Goal: Information Seeking & Learning: Learn about a topic

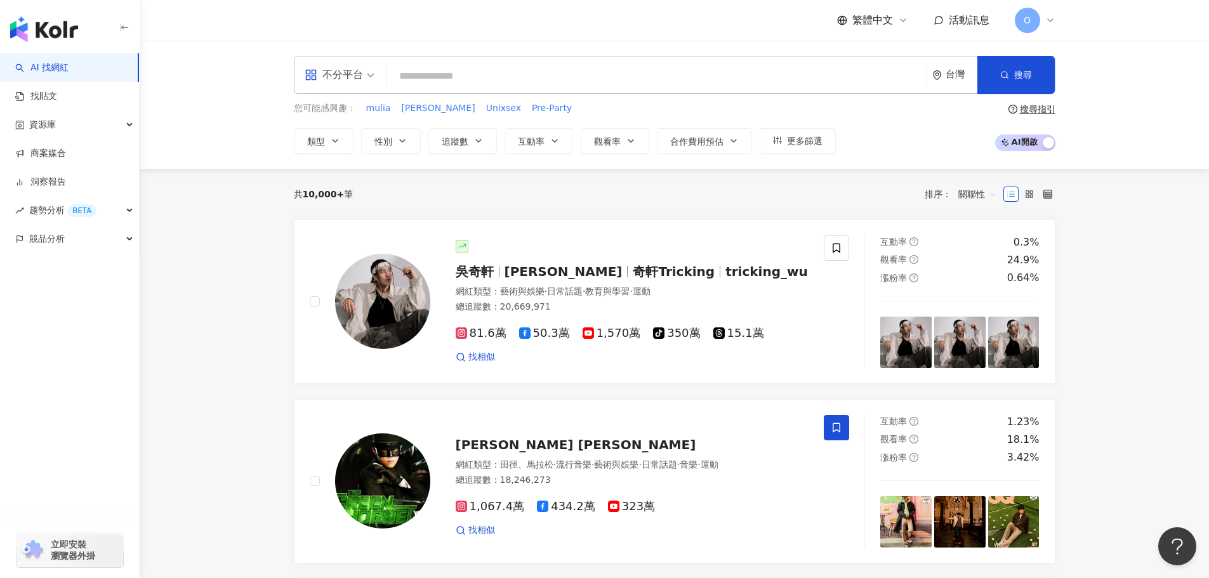
click at [470, 65] on input "search" at bounding box center [656, 76] width 529 height 24
paste input "********"
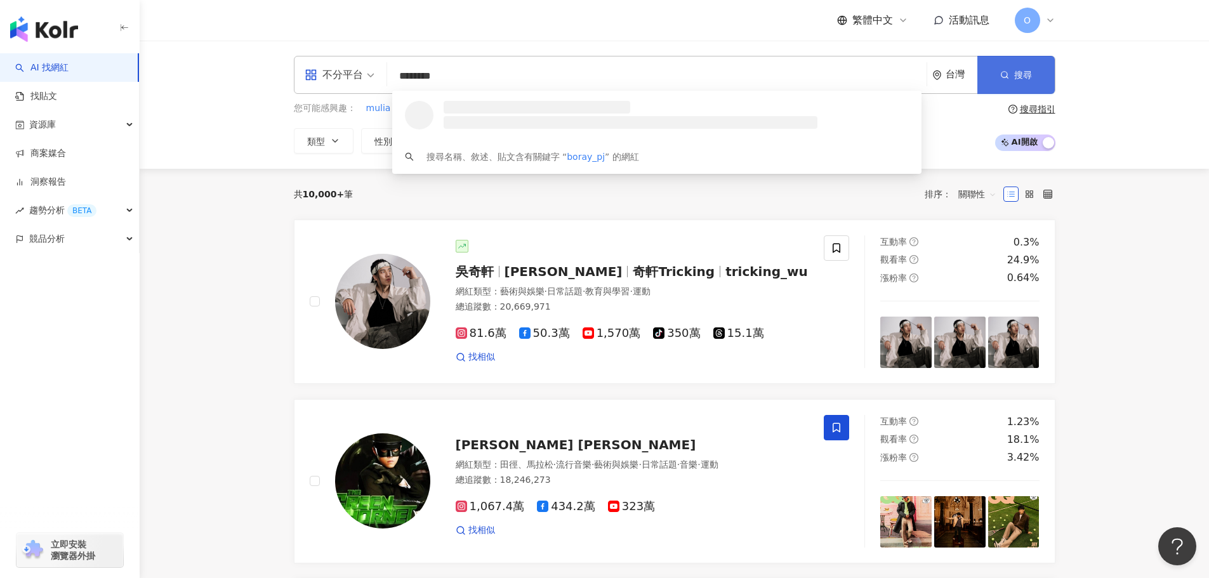
type input "********"
click at [997, 64] on button "搜尋" at bounding box center [1015, 75] width 77 height 38
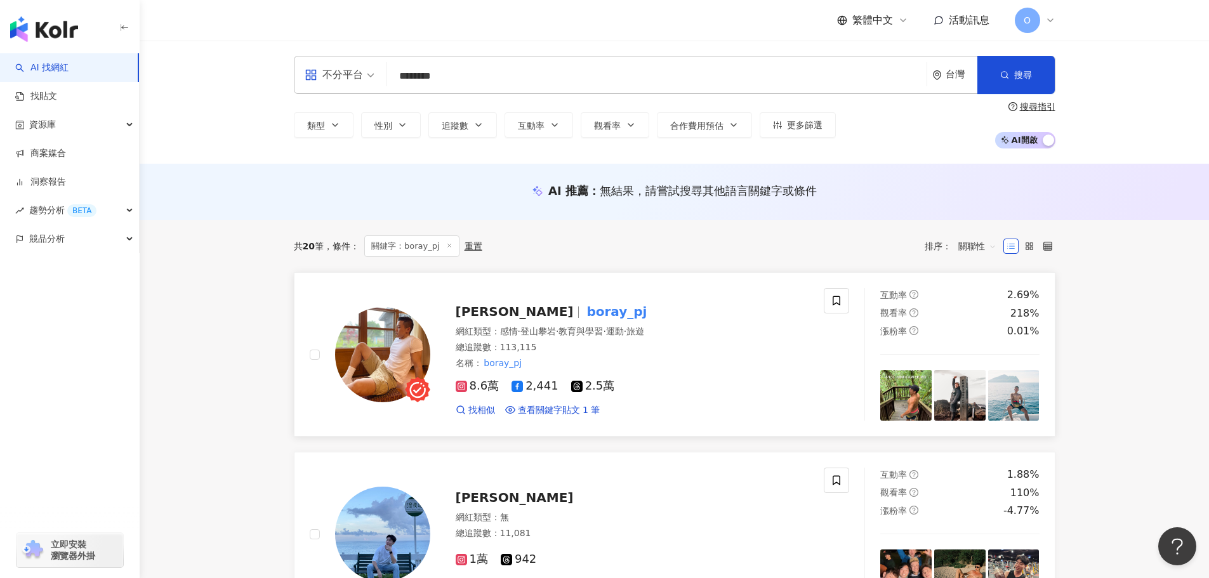
click at [584, 317] on mark "boray_pj" at bounding box center [616, 311] width 65 height 20
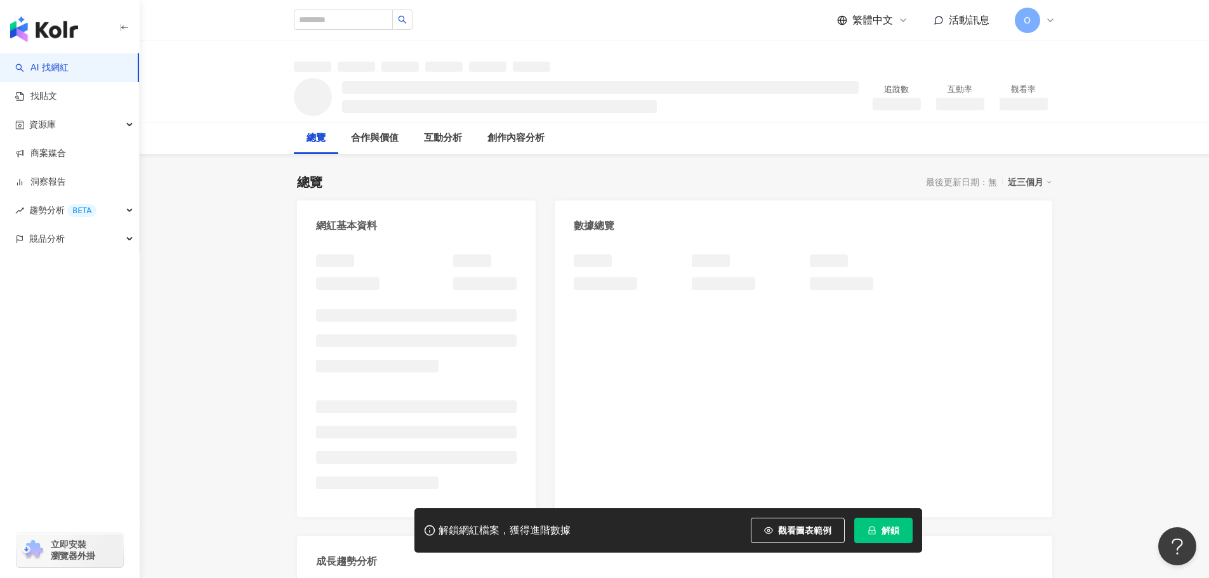
click at [873, 526] on icon "lock" at bounding box center [871, 530] width 9 height 9
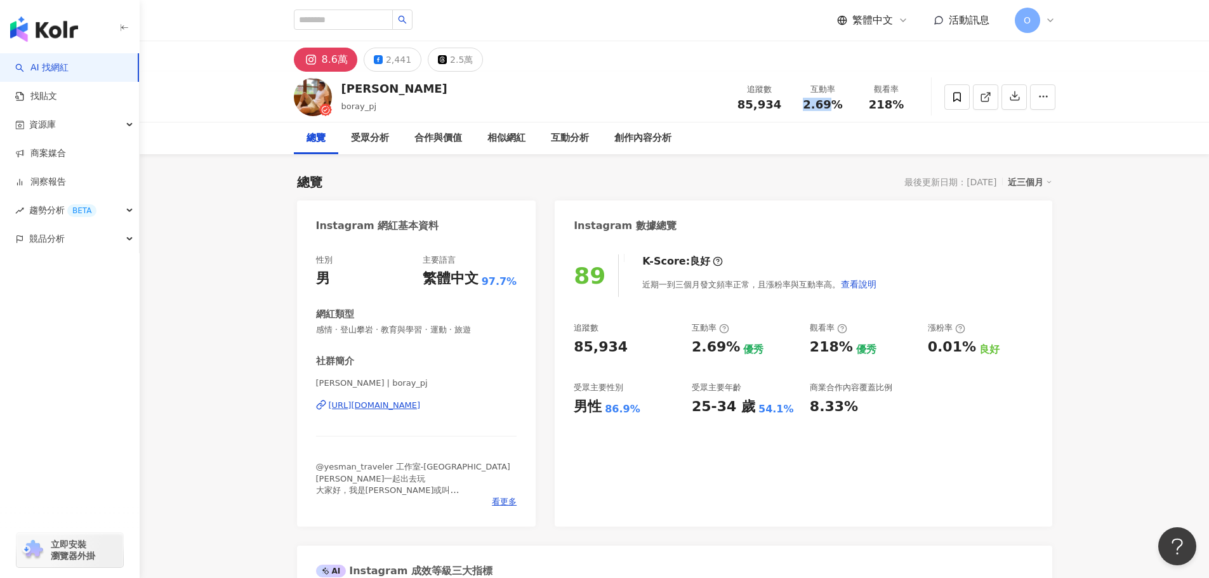
drag, startPoint x: 799, startPoint y: 107, endPoint x: 832, endPoint y: 107, distance: 32.4
click at [832, 107] on div "2.69%" at bounding box center [823, 104] width 48 height 13
copy span "2.69"
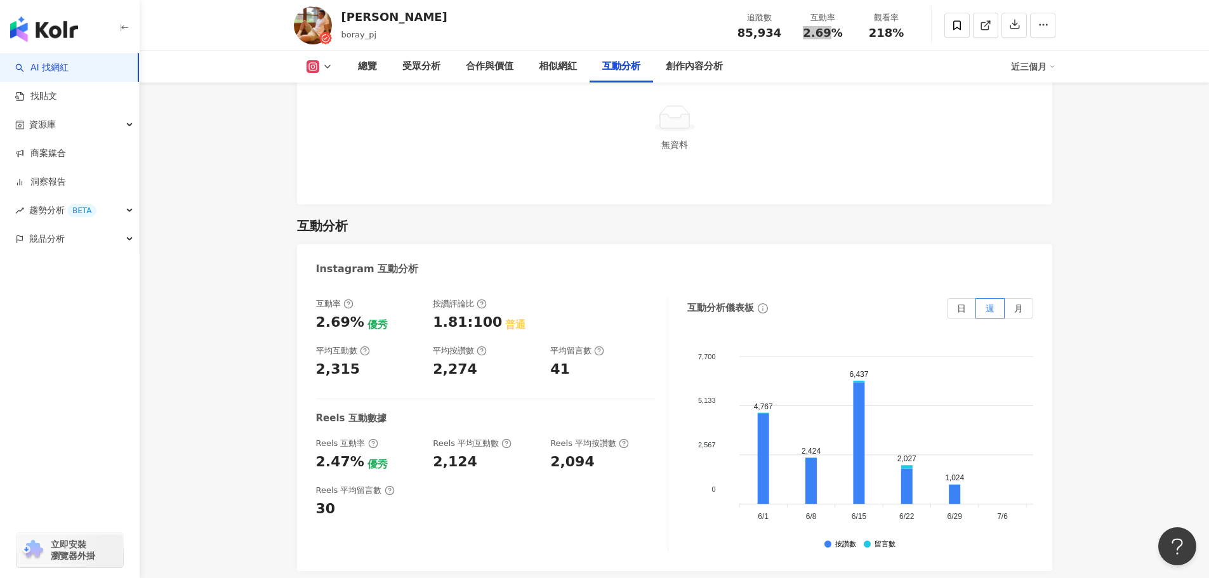
scroll to position [2284, 0]
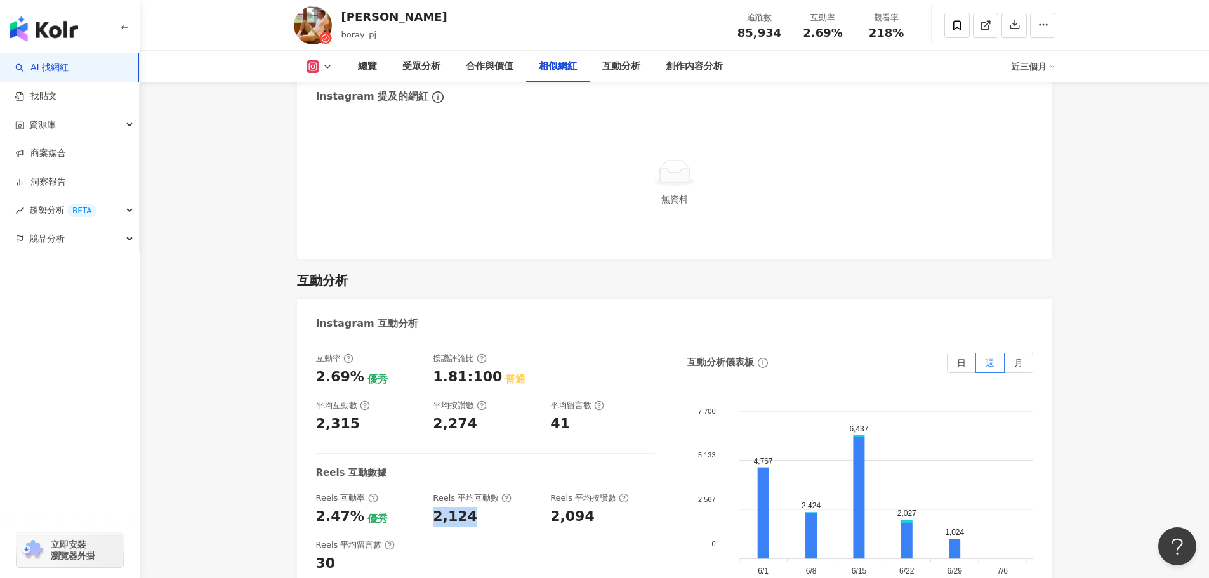
drag, startPoint x: 489, startPoint y: 494, endPoint x: 433, endPoint y: 502, distance: 55.8
click at [433, 502] on div "互動率 2.69% 優秀 按讚評論比 1.81:100 普通 平均互動數 2,315 平均按讚數 2,274 平均留言數 41 Reels 互動數據 Reel…" at bounding box center [492, 480] width 352 height 254
copy div "2,124"
click at [496, 437] on div "互動率 2.69% 優秀 按讚評論比 1.81:100 普通 平均互動數 2,315 平均按讚數 2,274 平均留言數 41 Reels 互動數據 Reel…" at bounding box center [492, 480] width 352 height 254
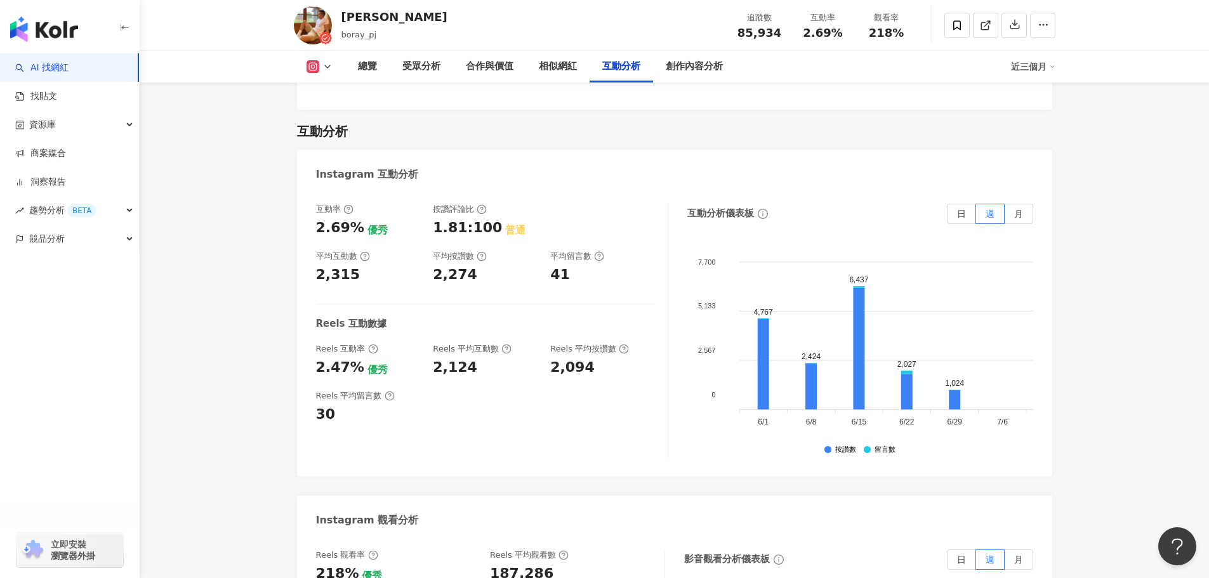
scroll to position [2474, 0]
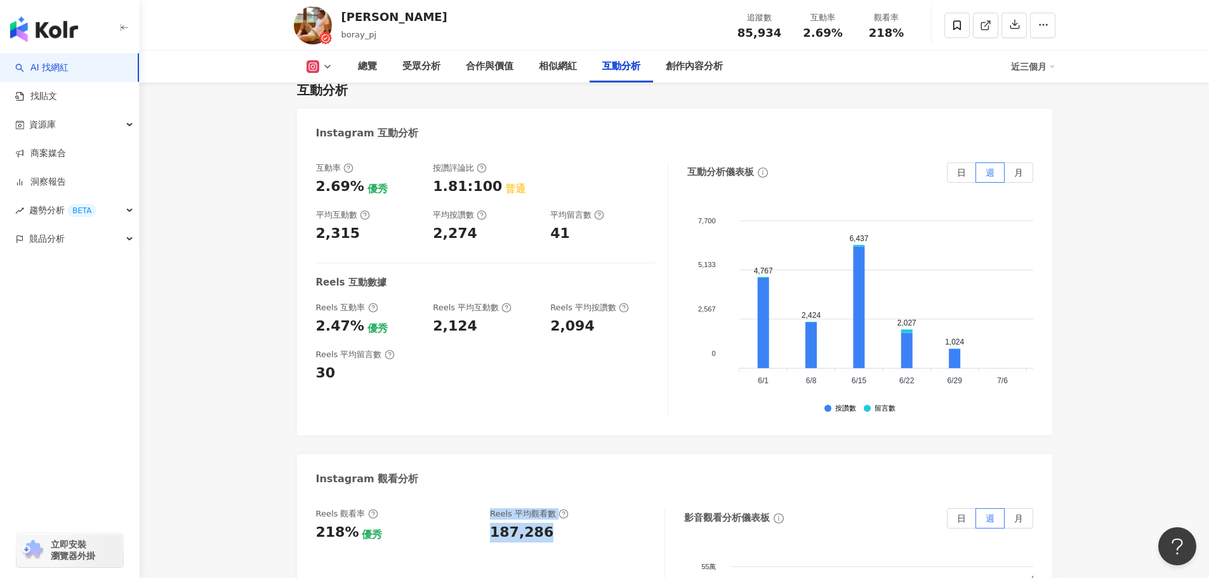
drag, startPoint x: 473, startPoint y: 507, endPoint x: 561, endPoint y: 515, distance: 87.9
click at [561, 515] on div "Reels 觀看率 218% 優秀 [PERSON_NAME] 平均觀看數 187,286" at bounding box center [484, 525] width 336 height 34
click at [561, 523] on div "187,286" at bounding box center [571, 533] width 162 height 20
drag, startPoint x: 534, startPoint y: 516, endPoint x: 493, endPoint y: 516, distance: 40.6
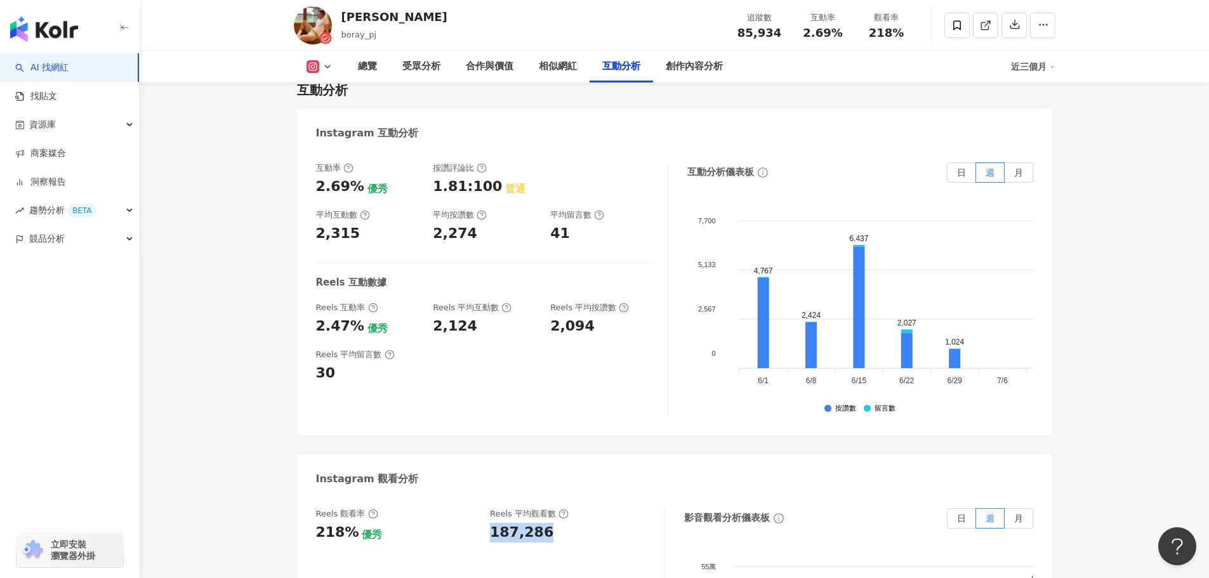
copy div "187,286"
